Goal: Task Accomplishment & Management: Complete application form

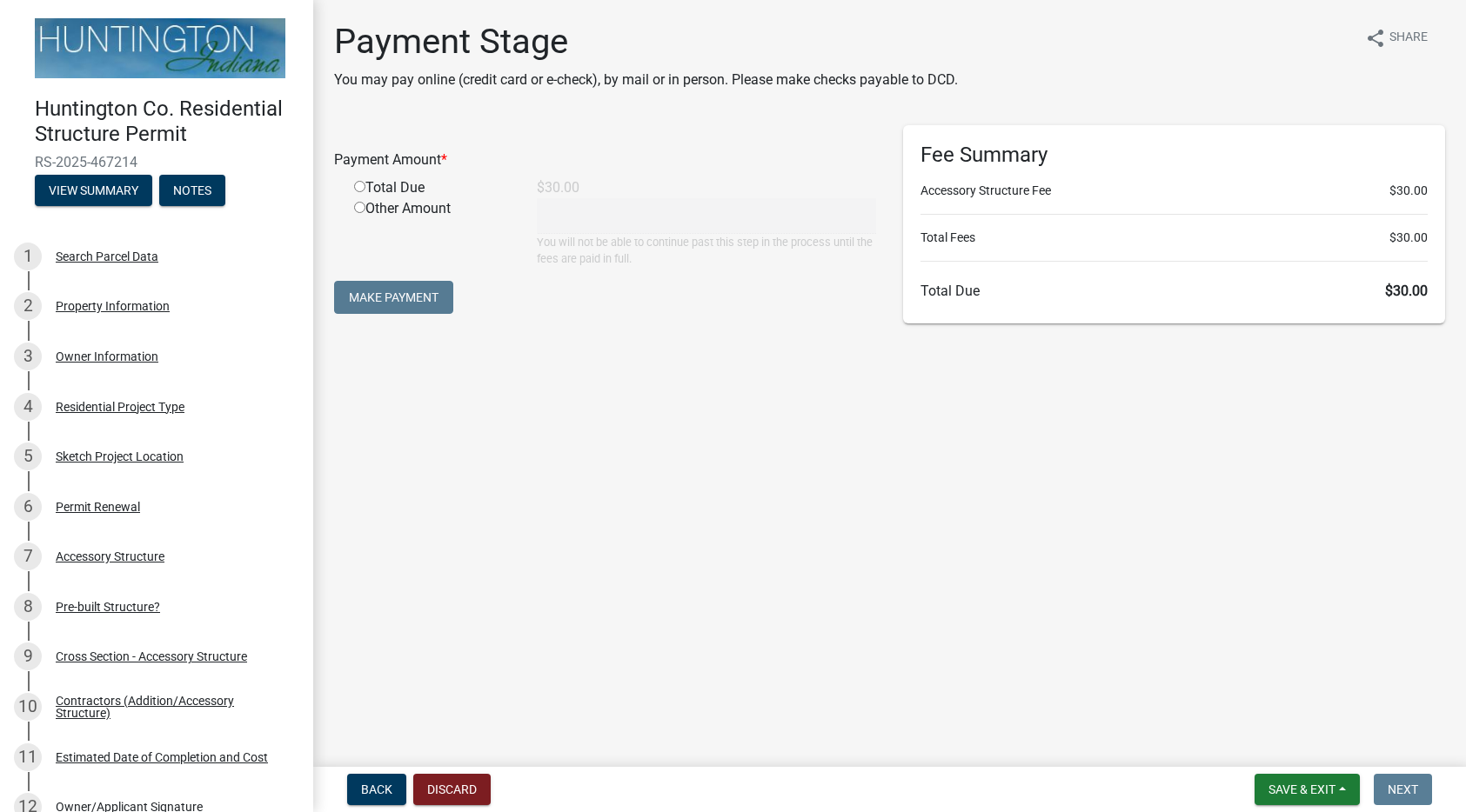
click at [355, 185] on input "radio" at bounding box center [359, 185] width 11 height 11
radio input "true"
type input "30"
click at [395, 291] on button "Make Payment" at bounding box center [394, 296] width 119 height 33
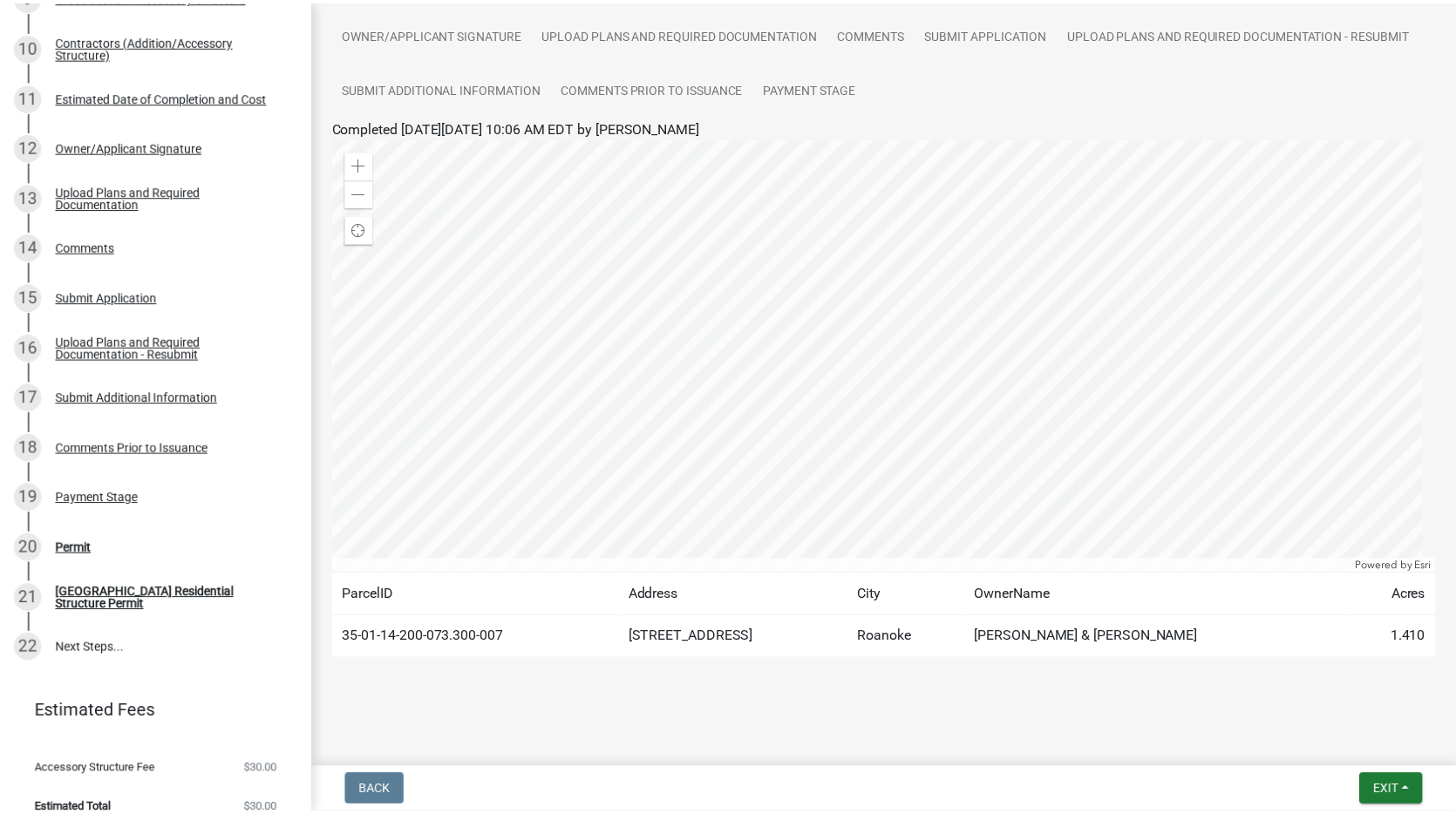
scroll to position [681, 0]
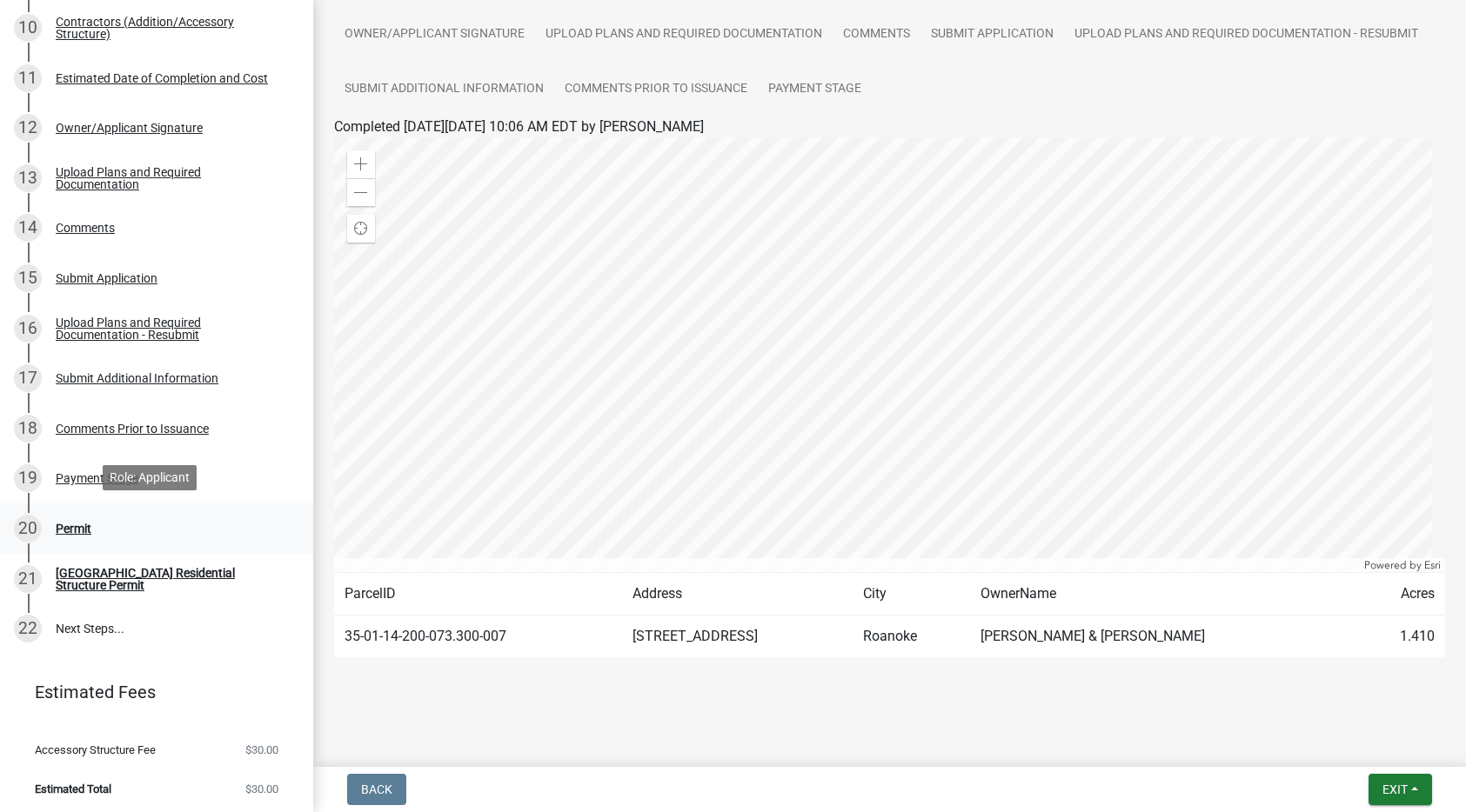
click at [74, 522] on div "Permit" at bounding box center [73, 528] width 36 height 12
click at [92, 574] on div "[GEOGRAPHIC_DATA] Residential Structure Permit" at bounding box center [171, 579] width 230 height 25
click at [72, 528] on div "Permit" at bounding box center [73, 528] width 36 height 12
click at [99, 622] on link "22 Next Steps..." at bounding box center [157, 629] width 313 height 51
click at [1391, 794] on span "Exit" at bounding box center [1395, 790] width 25 height 14
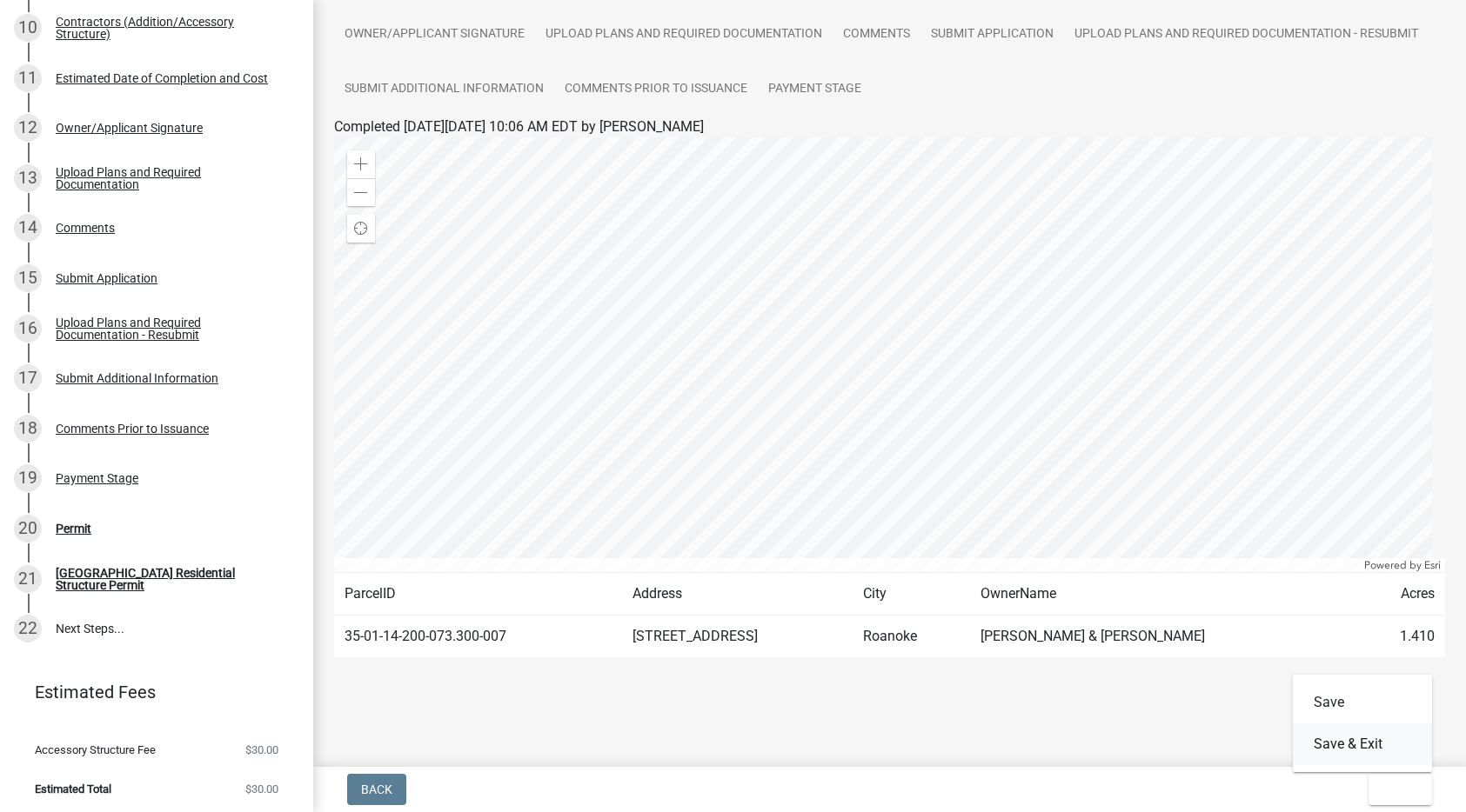
click at [1329, 742] on button "Save & Exit" at bounding box center [1363, 745] width 139 height 42
